Goal: Task Accomplishment & Management: Manage account settings

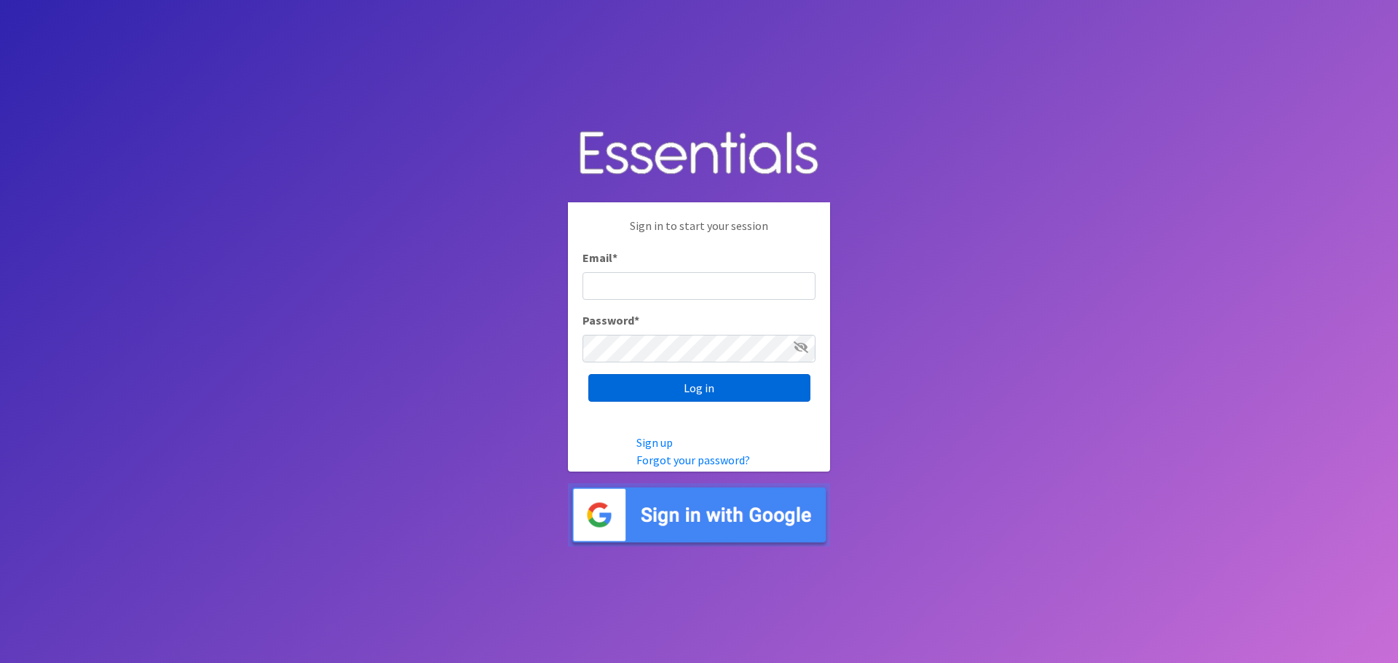
type input "lily@milwaukeediapermission.org"
click at [665, 391] on input "Log in" at bounding box center [699, 388] width 222 height 28
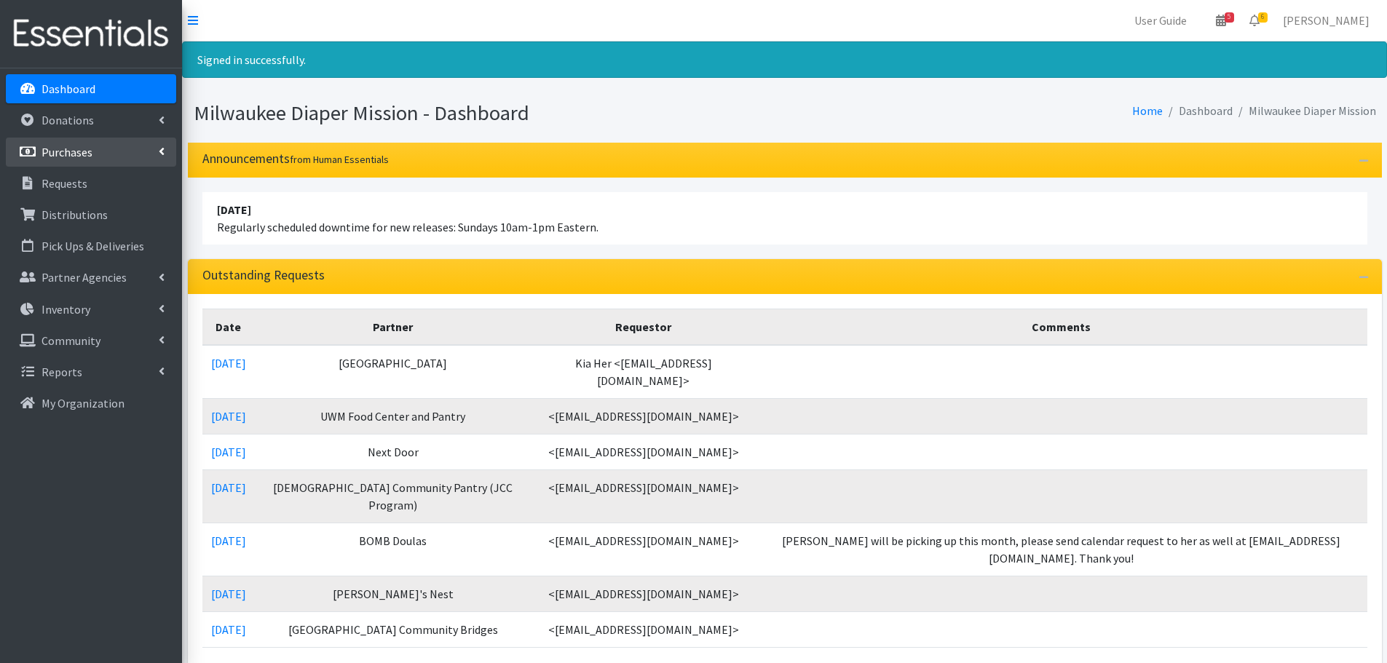
click at [84, 157] on p "Purchases" at bounding box center [66, 152] width 51 height 15
click at [80, 183] on link "All Purchases" at bounding box center [91, 183] width 170 height 29
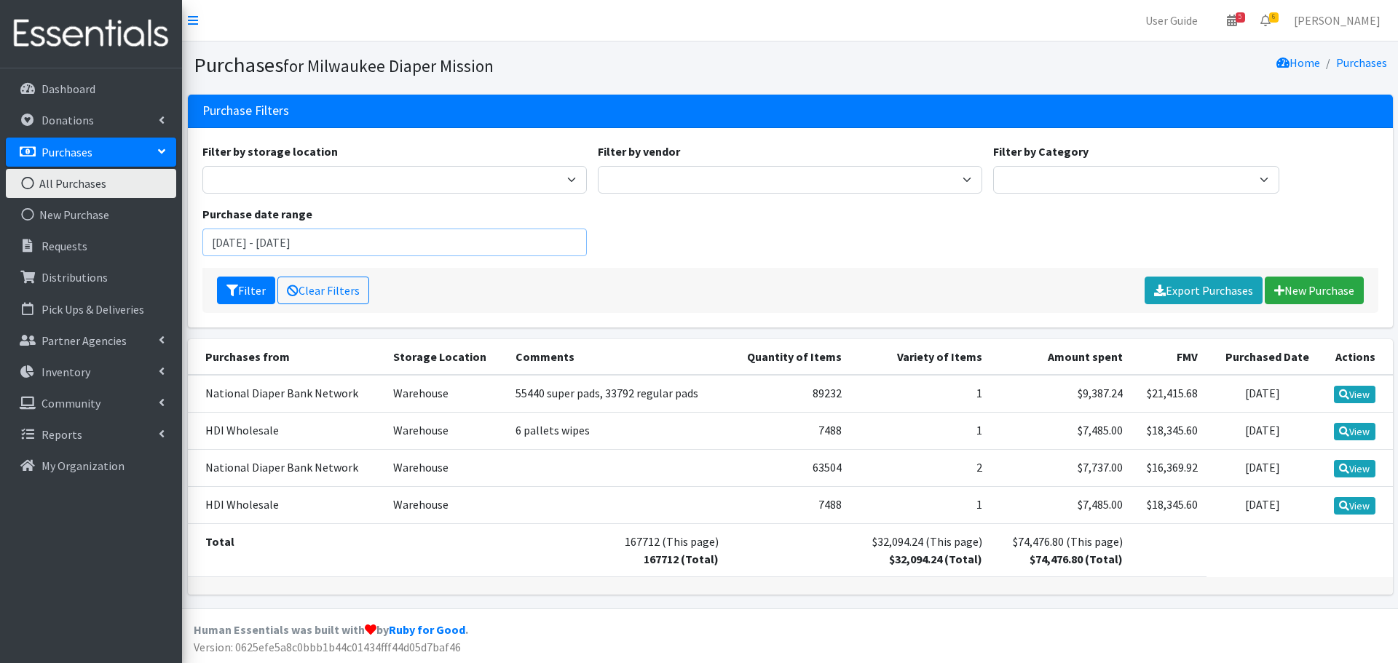
click at [385, 244] on input "August 14, 2025 - November 14, 2025" at bounding box center [394, 243] width 384 height 28
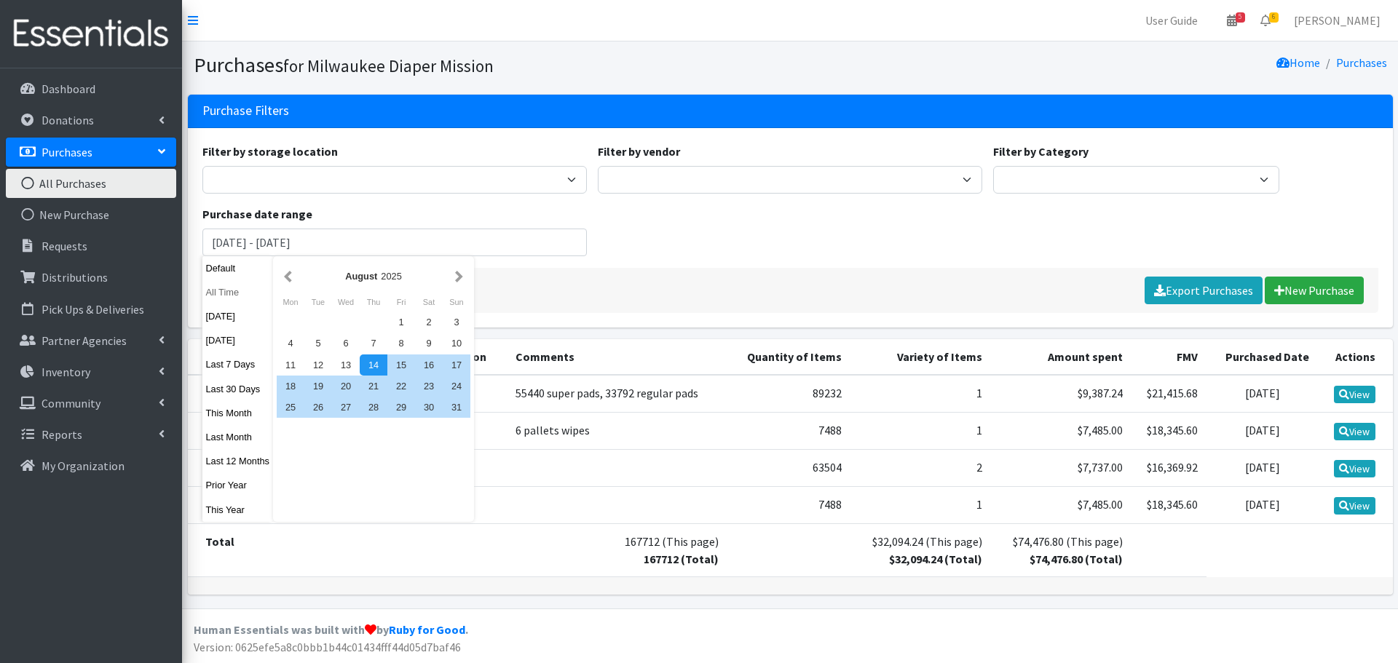
click at [247, 291] on button "All Time" at bounding box center [237, 292] width 71 height 21
type input "October 14, 1925 - October 14, 2026"
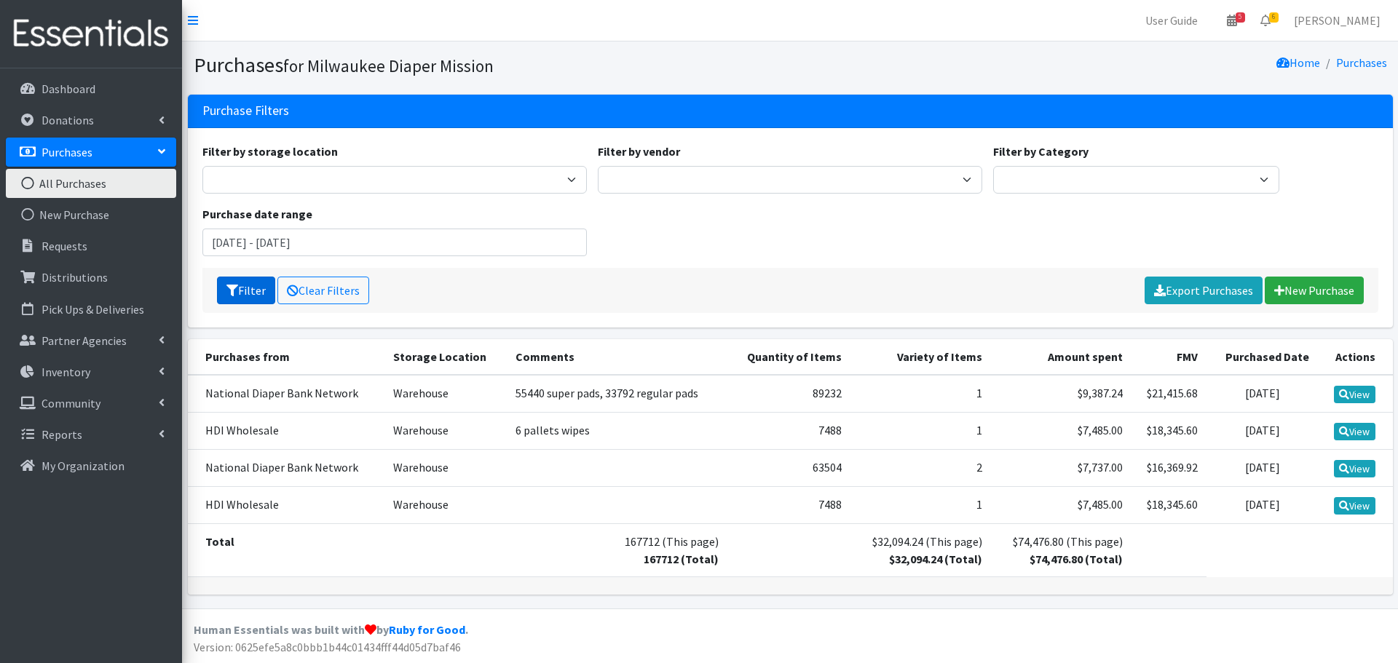
click at [255, 282] on button "Filter" at bounding box center [246, 291] width 58 height 28
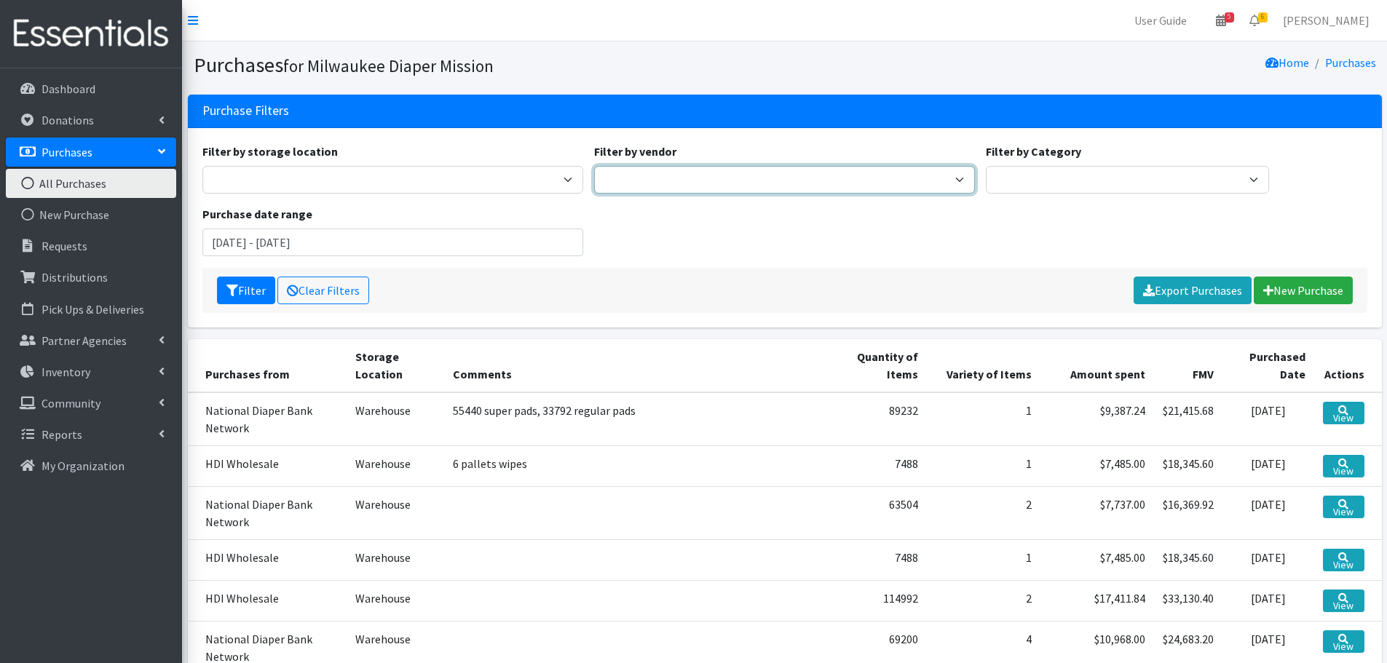
click at [804, 183] on select "Amazon DYPER HDI Wholesale Honest Company Jake's JSL Medline National Diaper Ba…" at bounding box center [784, 180] width 381 height 28
select select "171"
click at [594, 166] on select "Amazon DYPER HDI Wholesale Honest Company Jake's JSL Medline National Diaper Ba…" at bounding box center [784, 180] width 381 height 28
click at [252, 298] on button "Filter" at bounding box center [246, 291] width 58 height 28
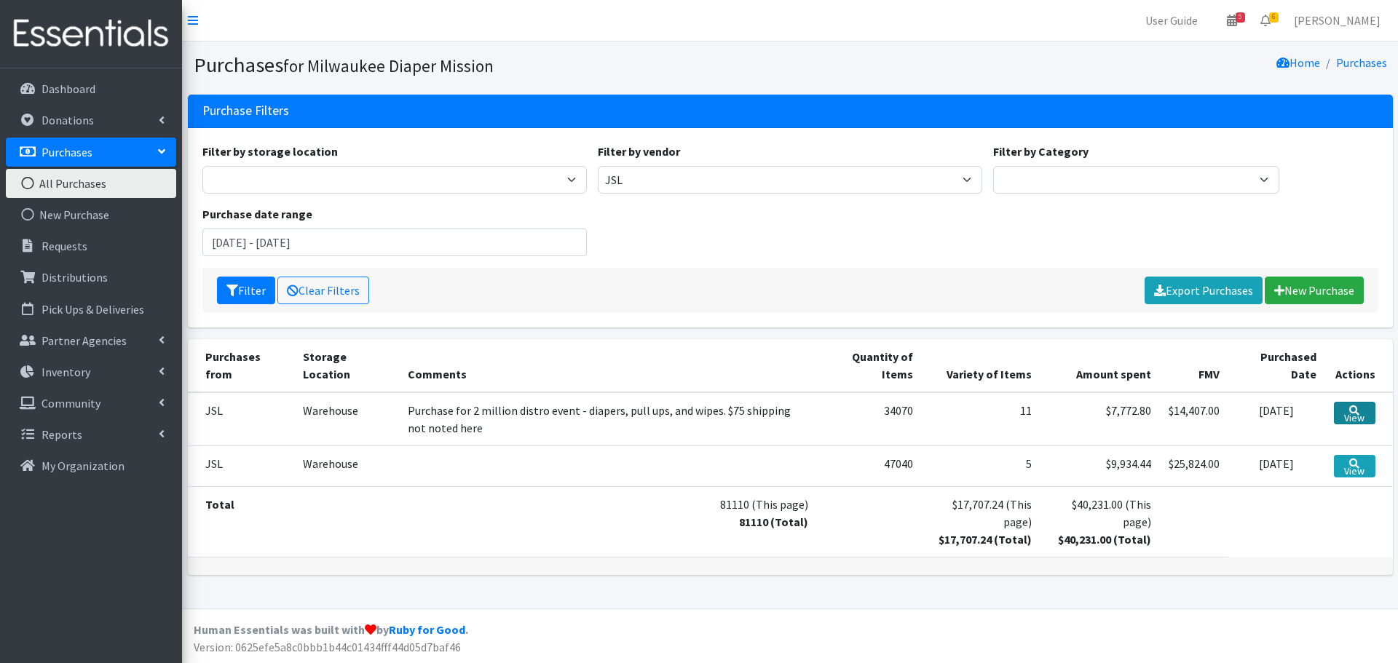
click at [1350, 416] on link "View" at bounding box center [1354, 413] width 41 height 23
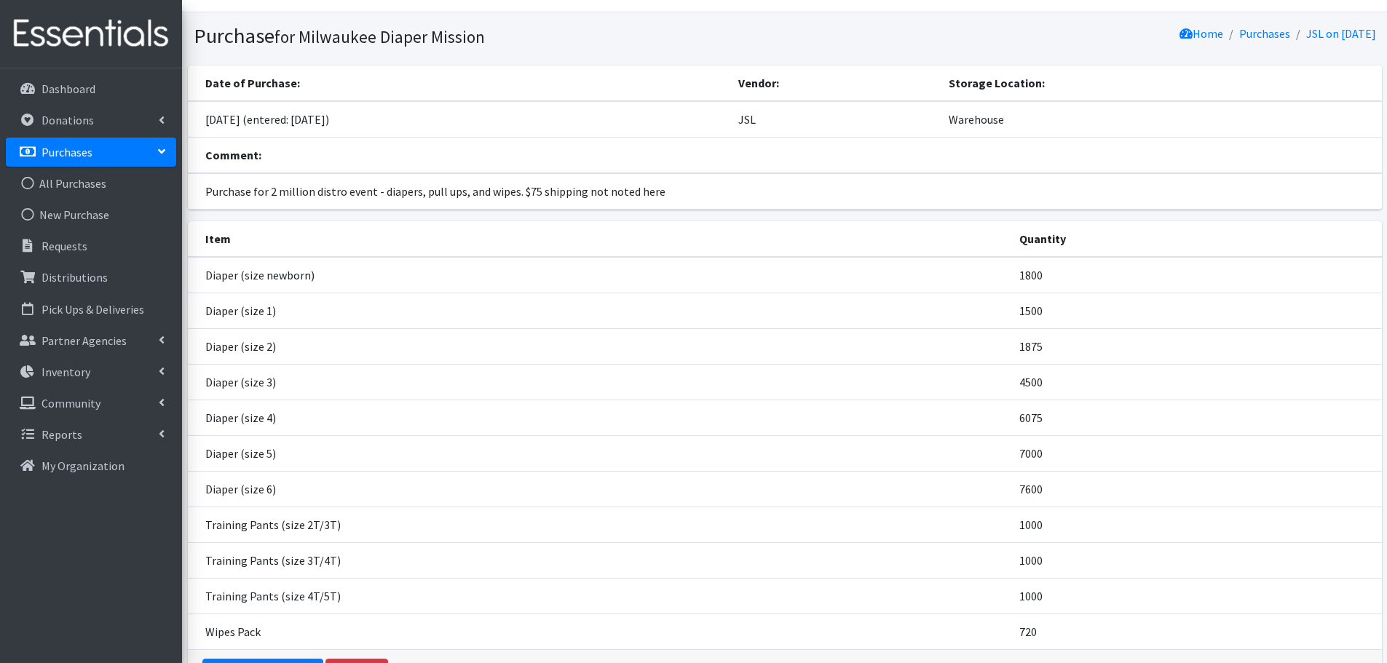
scroll to position [127, 0]
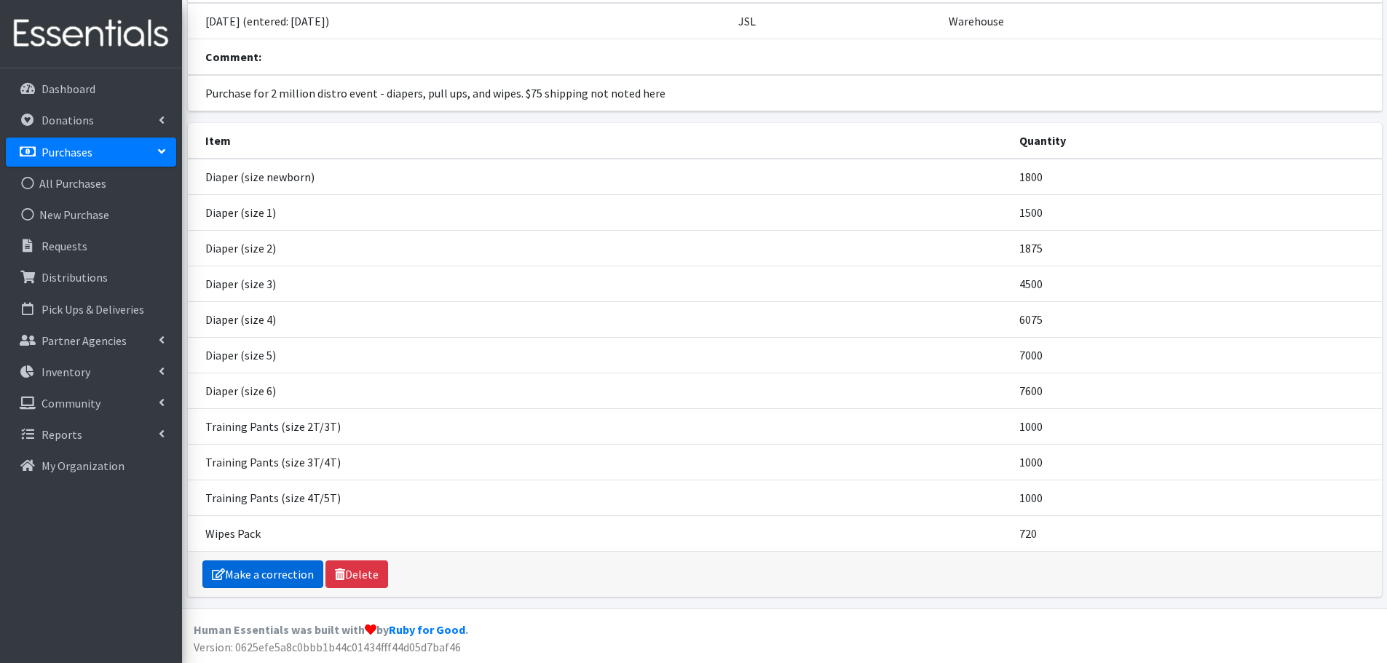
click at [248, 581] on link "Make a correction" at bounding box center [262, 575] width 121 height 28
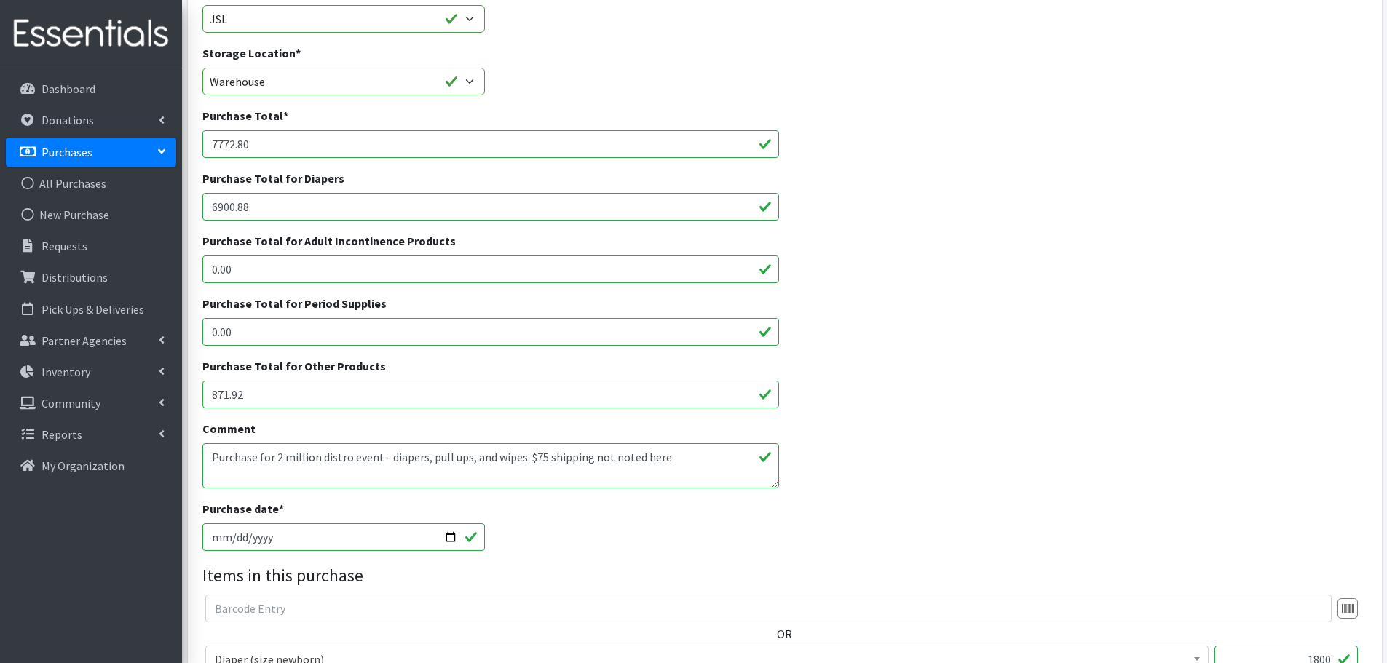
scroll to position [127, 0]
click at [1131, 213] on div "Purchase Total for Diapers 6900.88" at bounding box center [785, 201] width 1176 height 63
click at [1191, 277] on div "Purchase Total for Adult Incontinence Products 0.00" at bounding box center [785, 264] width 1176 height 63
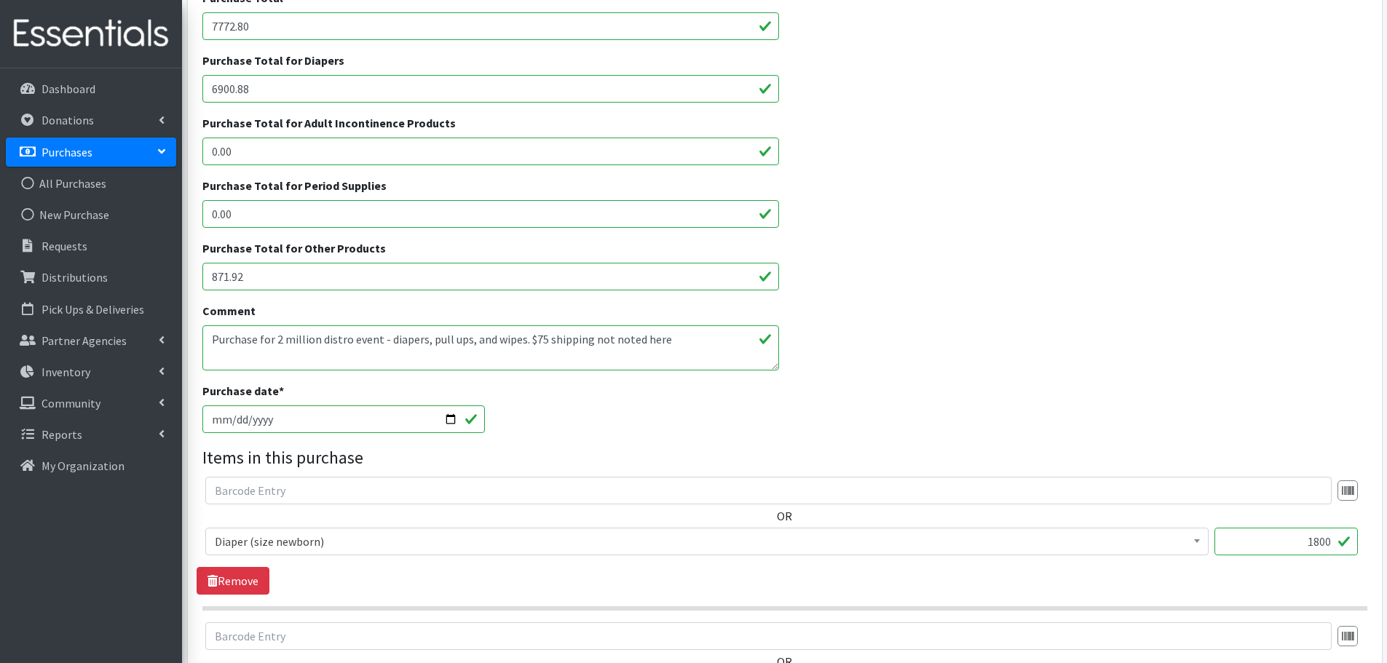
scroll to position [0, 0]
